Goal: Task Accomplishment & Management: Use online tool/utility

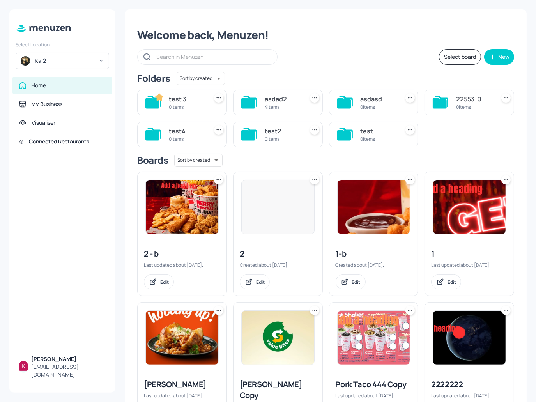
click at [74, 63] on div "Kai2" at bounding box center [64, 61] width 59 height 8
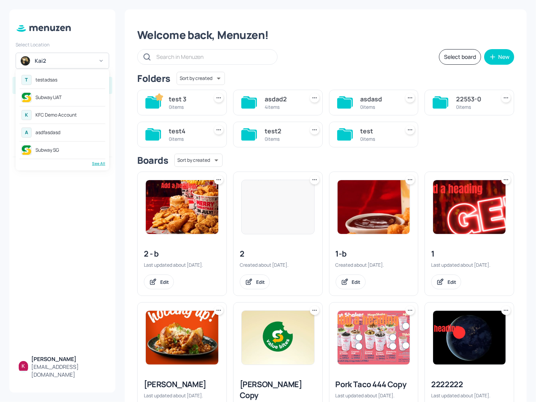
click at [63, 99] on div "Subway UAT" at bounding box center [62, 97] width 86 height 14
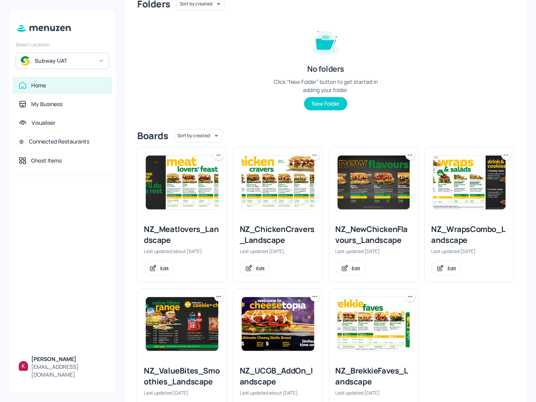
scroll to position [114, 0]
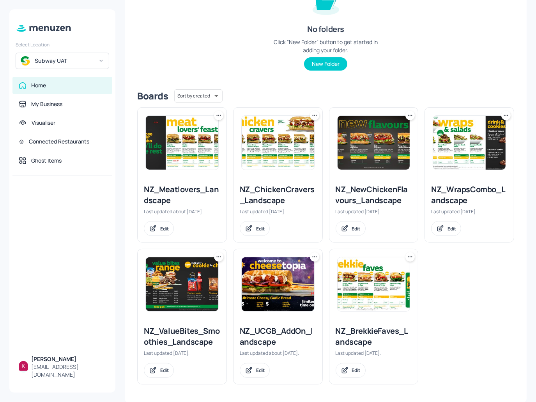
click at [64, 83] on div "Home" at bounding box center [62, 85] width 87 height 8
click at [54, 63] on div "Subway UAT" at bounding box center [64, 61] width 59 height 8
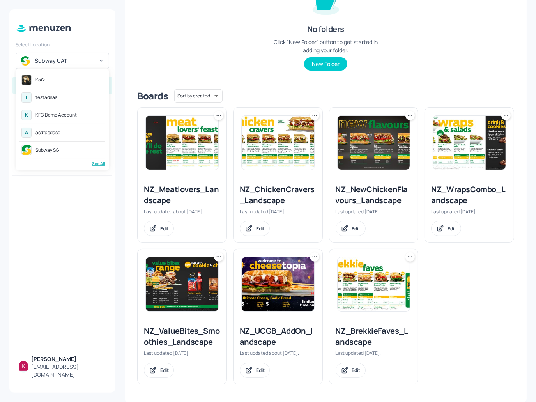
click at [55, 98] on div "testadsas" at bounding box center [46, 97] width 22 height 5
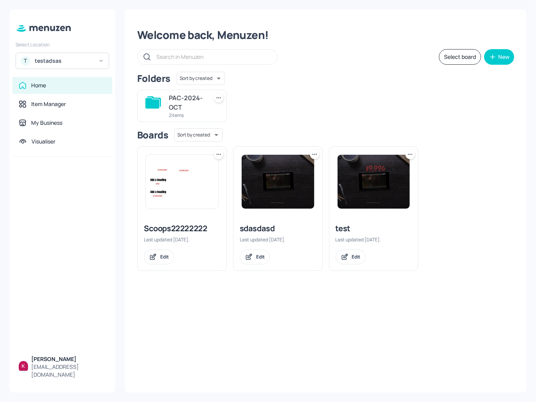
click at [192, 192] on img at bounding box center [182, 182] width 72 height 54
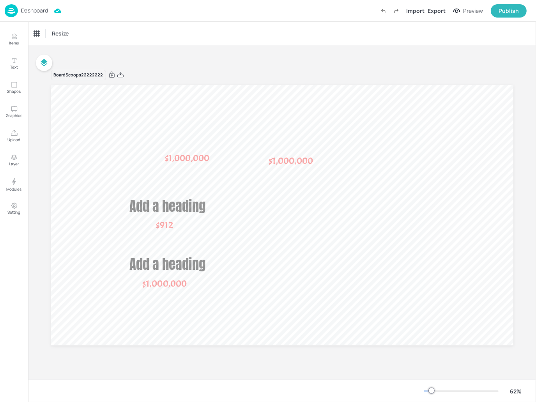
click at [40, 12] on p "Dashboard" at bounding box center [34, 10] width 27 height 5
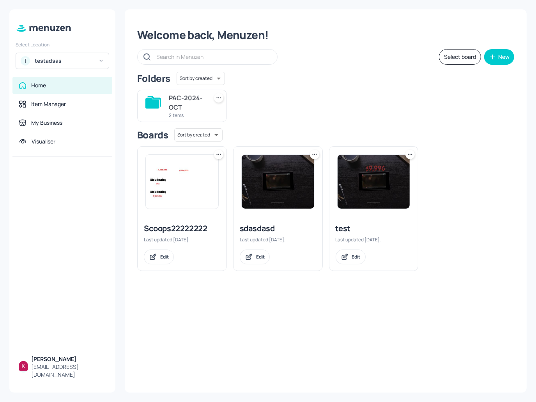
click at [199, 106] on div "PAC-2024-OCT" at bounding box center [187, 102] width 36 height 19
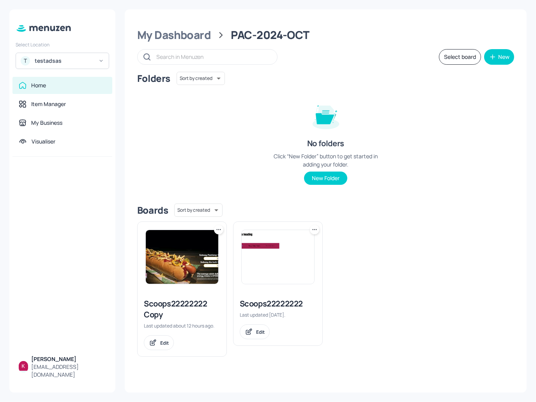
click at [193, 263] on img at bounding box center [182, 257] width 72 height 54
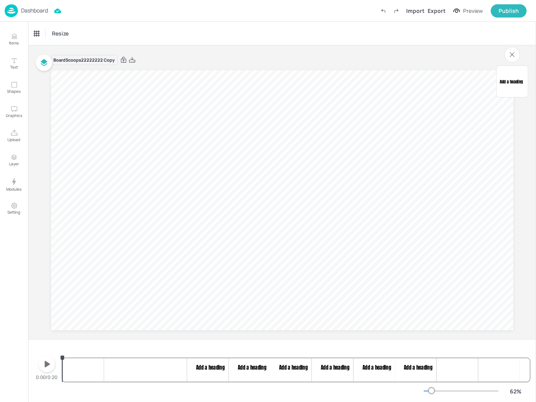
click at [506, 83] on span "Add a heading" at bounding box center [510, 81] width 23 height 6
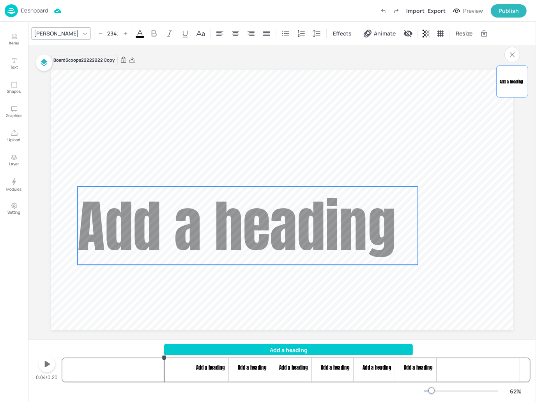
drag, startPoint x: 268, startPoint y: 196, endPoint x: 241, endPoint y: 219, distance: 35.7
click at [241, 219] on span "Add a heading" at bounding box center [237, 225] width 318 height 85
click at [135, 35] on icon at bounding box center [139, 33] width 9 height 9
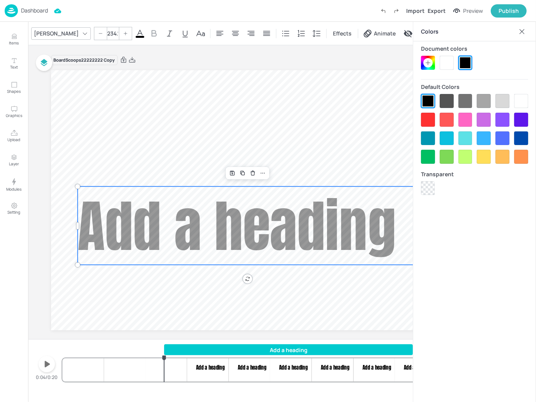
click at [425, 122] on div at bounding box center [428, 120] width 14 height 14
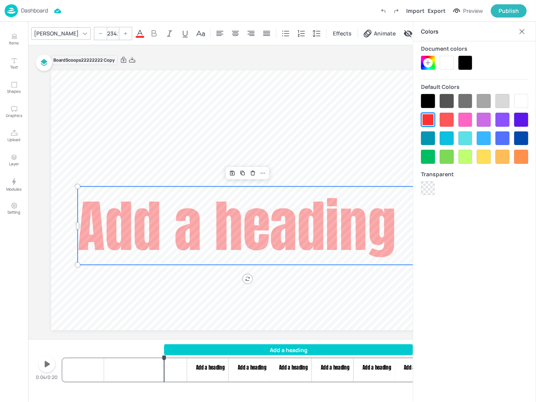
click at [521, 29] on icon at bounding box center [522, 32] width 8 height 8
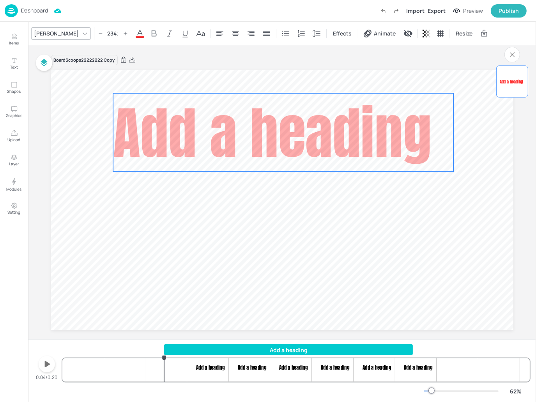
drag, startPoint x: 292, startPoint y: 207, endPoint x: 324, endPoint y: 125, distance: 88.7
click at [324, 125] on span "Add a heading" at bounding box center [272, 132] width 318 height 85
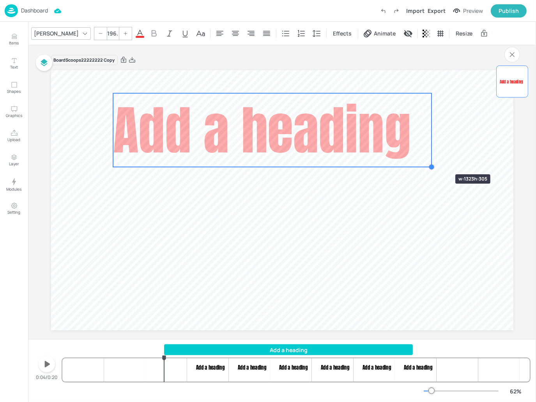
drag, startPoint x: 441, startPoint y: 166, endPoint x: 385, endPoint y: 147, distance: 59.6
click at [385, 147] on div "Add a heading" at bounding box center [282, 200] width 462 height 260
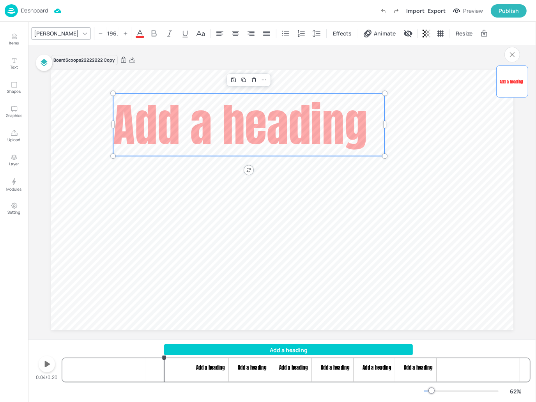
type input "186.9"
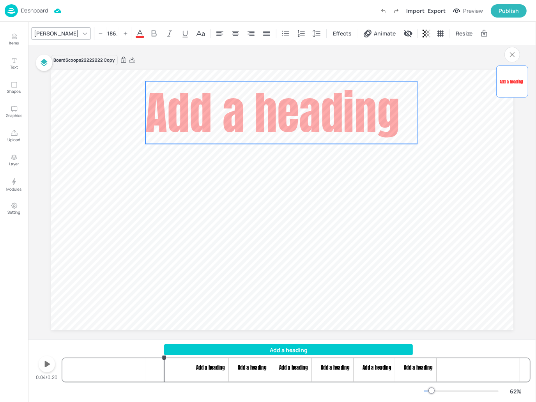
drag, startPoint x: 291, startPoint y: 124, endPoint x: 315, endPoint y: 118, distance: 24.2
click at [315, 118] on span "Add a heading" at bounding box center [272, 112] width 254 height 67
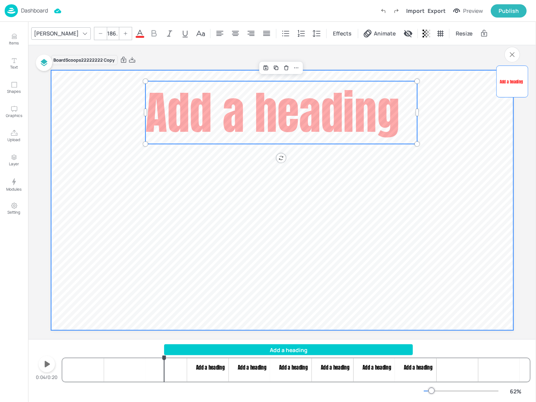
click at [173, 271] on video at bounding box center [282, 200] width 462 height 260
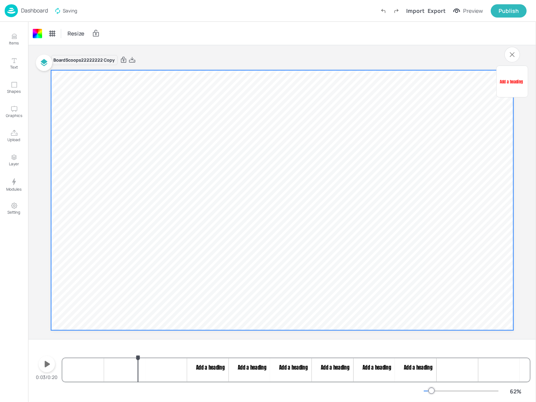
drag, startPoint x: 157, startPoint y: 358, endPoint x: 108, endPoint y: 353, distance: 48.6
click at [108, 353] on div "Add a heading Add a heading Add a heading Add a heading Add a heading Add a hea…" at bounding box center [295, 362] width 467 height 37
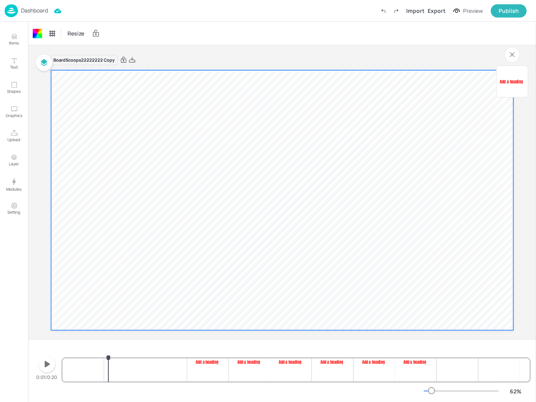
click at [53, 364] on button "button" at bounding box center [47, 364] width 16 height 16
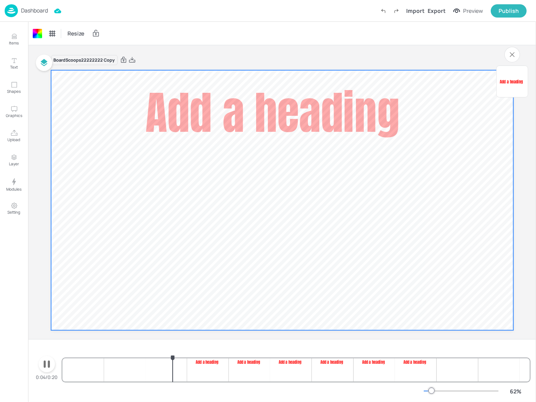
click at [53, 364] on button "button" at bounding box center [47, 364] width 16 height 16
click at [221, 184] on video at bounding box center [282, 200] width 462 height 260
click at [517, 85] on div "Add a heading" at bounding box center [511, 81] width 25 height 25
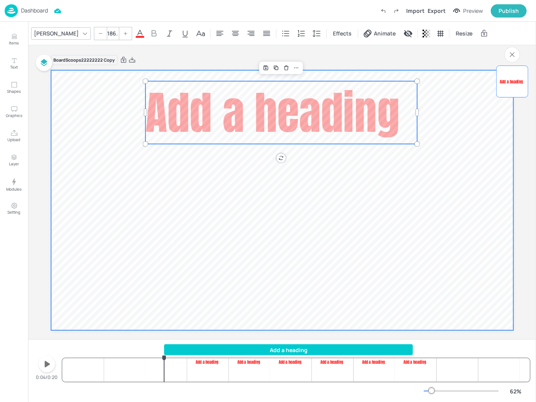
click at [206, 231] on video at bounding box center [282, 200] width 462 height 260
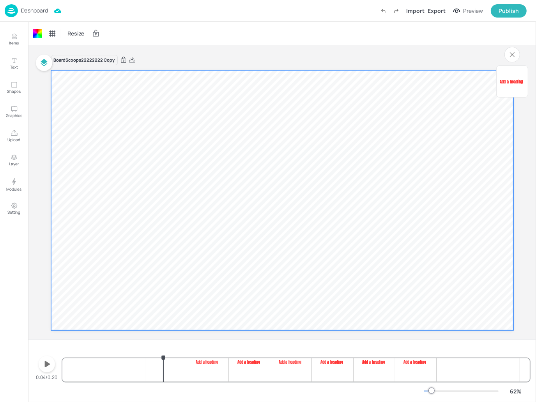
drag, startPoint x: 178, startPoint y: 360, endPoint x: 162, endPoint y: 362, distance: 16.1
click at [162, 361] on div at bounding box center [163, 357] width 6 height 6
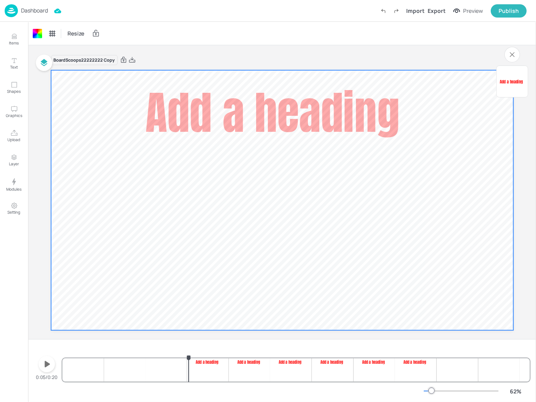
drag, startPoint x: 164, startPoint y: 361, endPoint x: 189, endPoint y: 360, distance: 24.6
click at [189, 360] on div "Add a heading Add a heading Add a heading Add a heading Add a heading Add a hea…" at bounding box center [295, 362] width 467 height 37
click at [47, 367] on icon "button" at bounding box center [47, 364] width 12 height 12
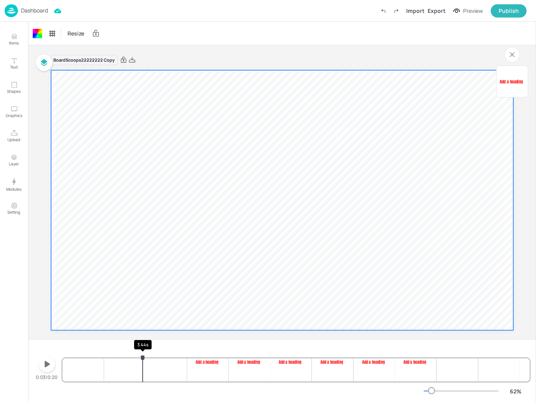
drag, startPoint x: 204, startPoint y: 360, endPoint x: 143, endPoint y: 356, distance: 61.7
click at [143, 356] on icon "3.44s" at bounding box center [143, 357] width 4 height 5
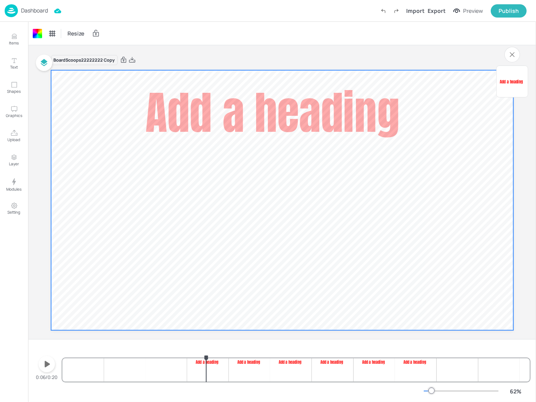
drag, startPoint x: 143, startPoint y: 357, endPoint x: 225, endPoint y: 359, distance: 81.8
click at [208, 359] on icon "6.15s" at bounding box center [206, 357] width 4 height 5
drag, startPoint x: 226, startPoint y: 357, endPoint x: 192, endPoint y: 357, distance: 33.5
click at [192, 357] on icon "5.57s" at bounding box center [192, 357] width 4 height 5
drag, startPoint x: 192, startPoint y: 356, endPoint x: 182, endPoint y: 360, distance: 10.6
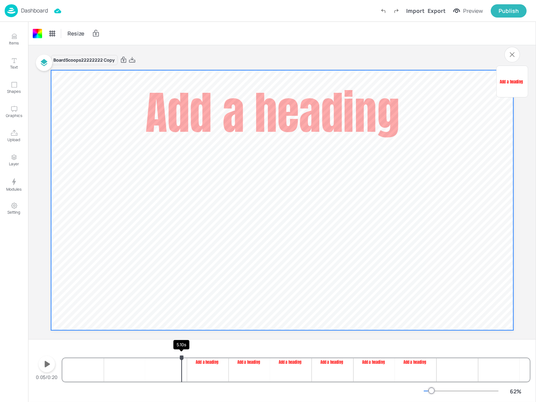
click at [182, 360] on icon "5.10s" at bounding box center [182, 357] width 4 height 5
drag, startPoint x: 181, startPoint y: 356, endPoint x: 163, endPoint y: 356, distance: 17.9
click at [163, 356] on icon "4.37s" at bounding box center [164, 357] width 4 height 5
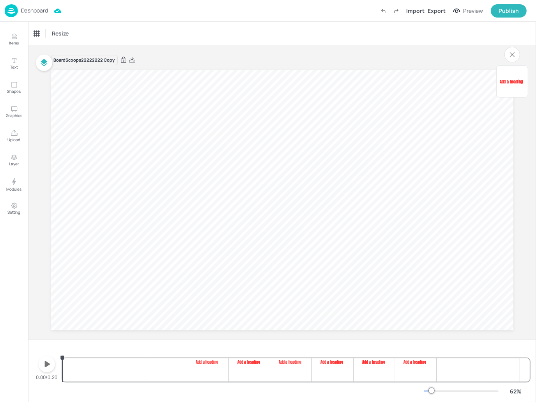
click at [49, 362] on icon "button" at bounding box center [47, 364] width 12 height 12
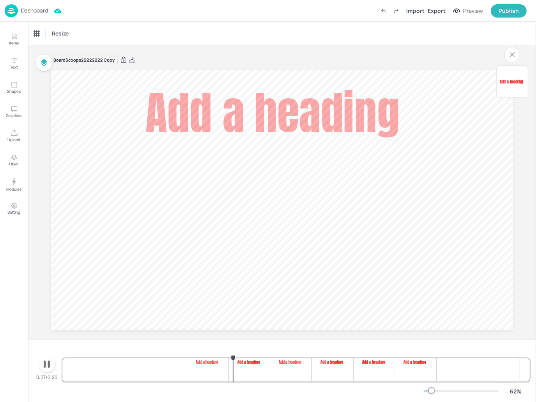
click at [41, 363] on icon "button" at bounding box center [47, 364] width 12 height 12
click at [246, 365] on div "Add a heading Add a heading Add a heading Add a heading Add a heading Add a hea…" at bounding box center [295, 362] width 467 height 37
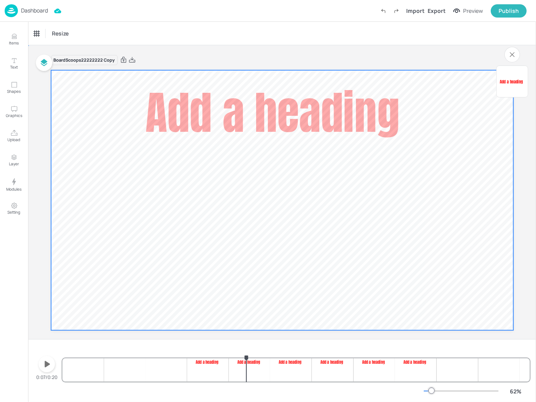
drag, startPoint x: 246, startPoint y: 109, endPoint x: 211, endPoint y: 215, distance: 111.0
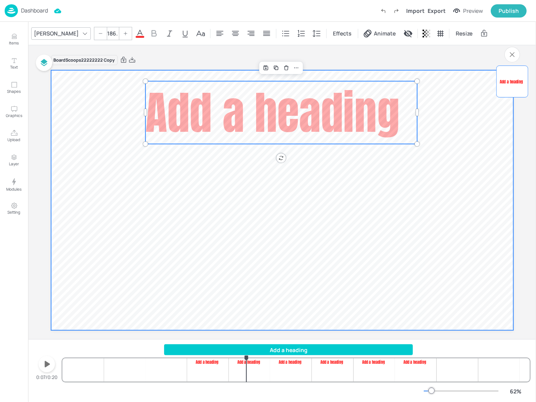
click at [201, 180] on video at bounding box center [282, 200] width 462 height 260
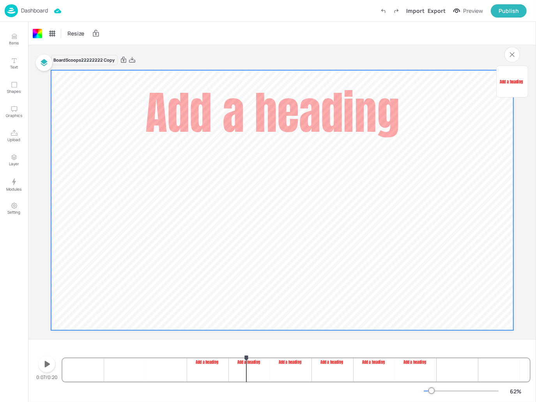
click at [34, 9] on p "Dashboard" at bounding box center [34, 10] width 27 height 5
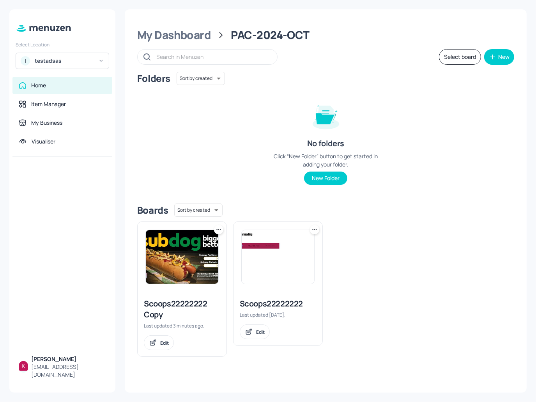
click at [187, 254] on img at bounding box center [182, 257] width 72 height 54
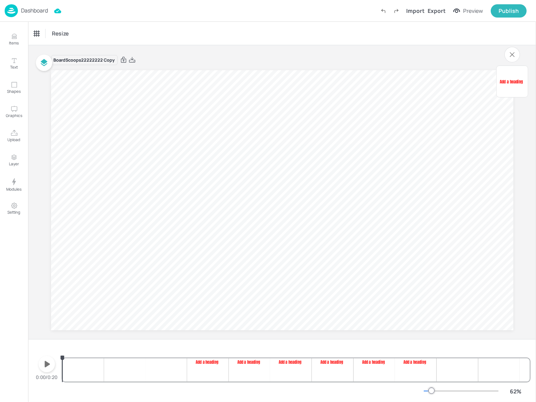
click at [27, 11] on p "Dashboard" at bounding box center [34, 10] width 27 height 5
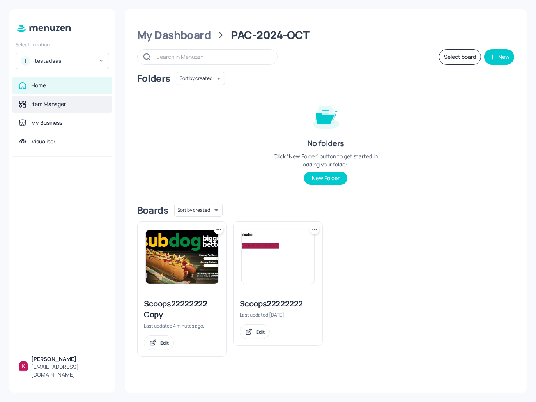
click at [64, 110] on div "Item Manager" at bounding box center [62, 103] width 100 height 17
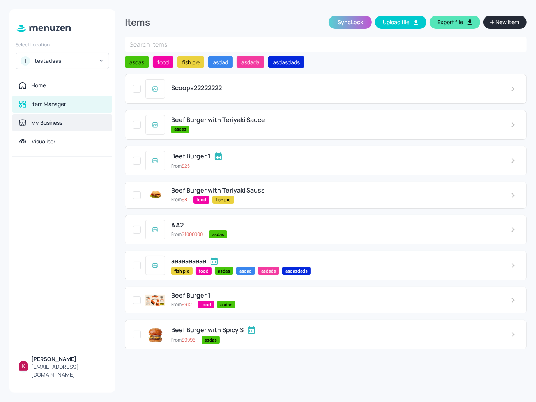
click at [54, 123] on div "My Business" at bounding box center [46, 123] width 31 height 8
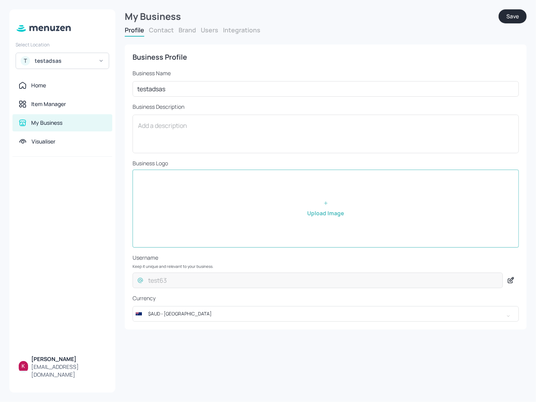
click at [215, 29] on button "Users" at bounding box center [210, 30] width 18 height 9
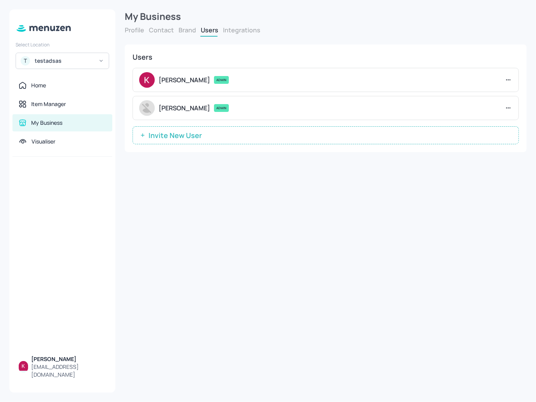
click at [178, 30] on button "Brand" at bounding box center [187, 30] width 18 height 9
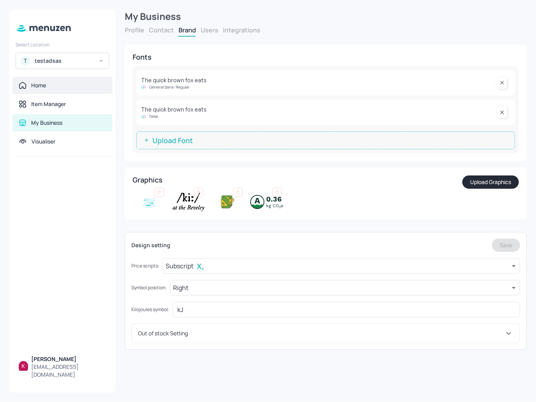
click at [42, 86] on div "Home" at bounding box center [38, 85] width 15 height 8
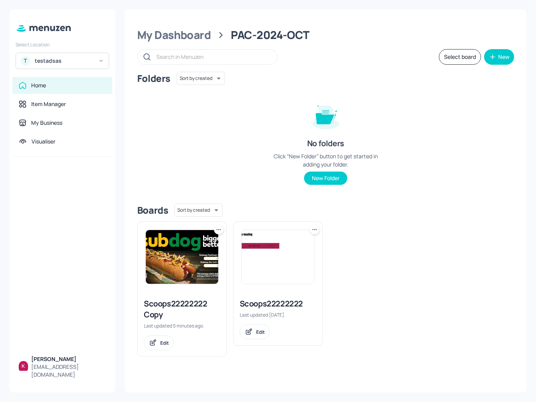
click at [190, 260] on img at bounding box center [182, 257] width 72 height 54
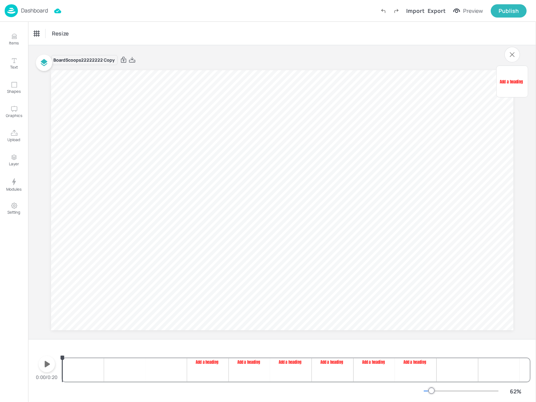
click at [27, 12] on p "Dashboard" at bounding box center [34, 10] width 27 height 5
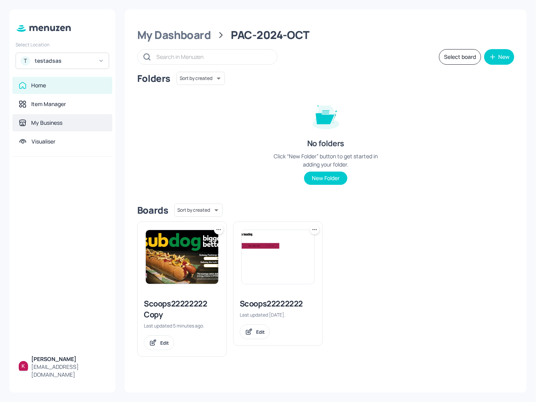
click at [59, 127] on div "My Business" at bounding box center [62, 122] width 100 height 17
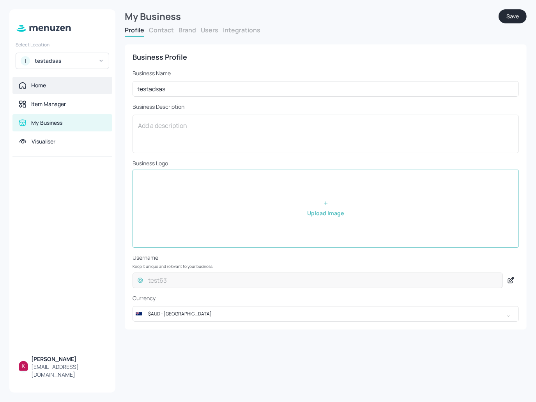
click at [47, 91] on div "Home" at bounding box center [62, 85] width 100 height 17
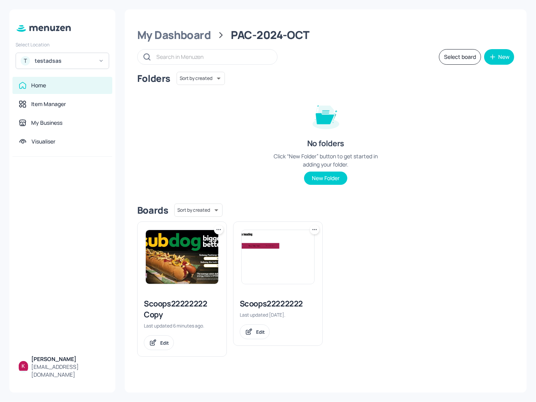
click at [183, 263] on img at bounding box center [182, 257] width 72 height 54
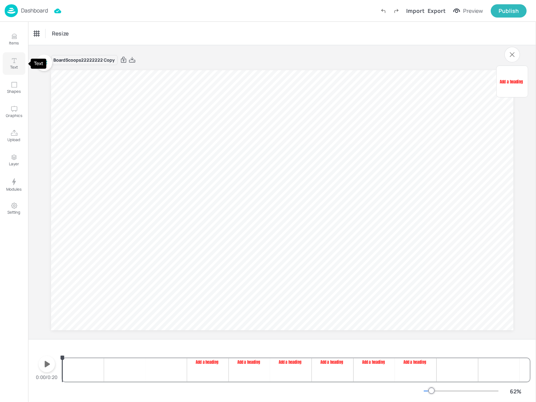
click at [12, 53] on button "Text" at bounding box center [14, 63] width 23 height 23
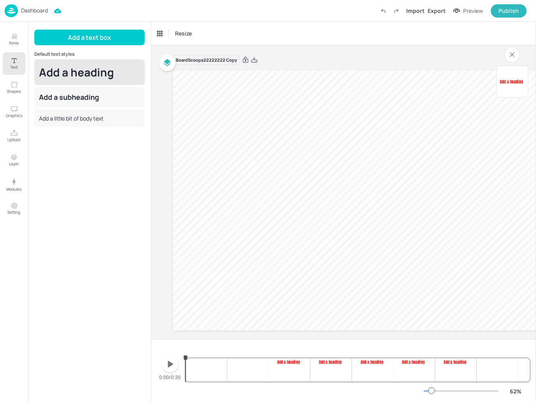
click at [67, 69] on div "Add a heading" at bounding box center [89, 72] width 110 height 26
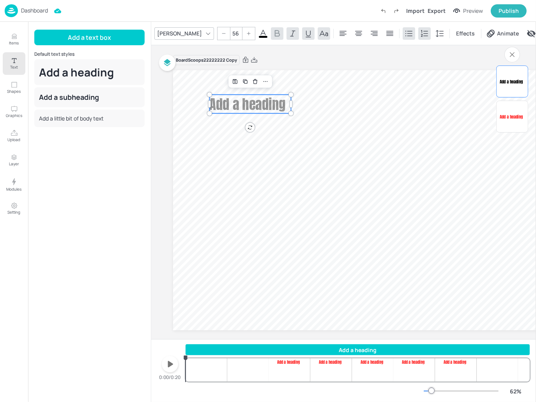
click at [259, 32] on icon at bounding box center [262, 33] width 7 height 7
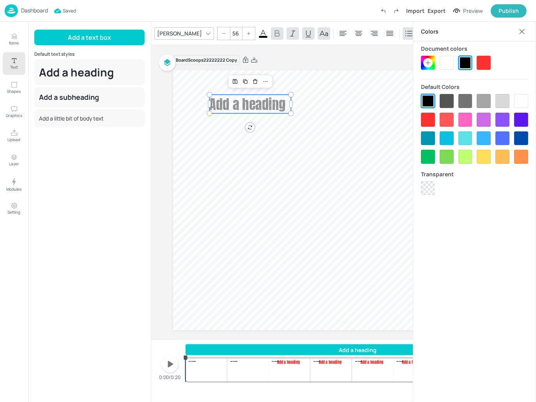
click at [424, 60] on div at bounding box center [427, 62] width 9 height 9
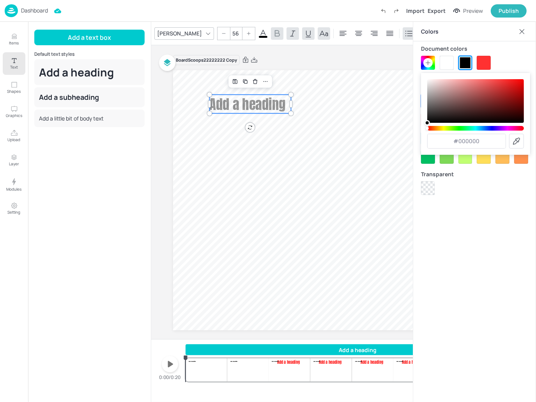
click at [523, 32] on icon at bounding box center [522, 32] width 8 height 8
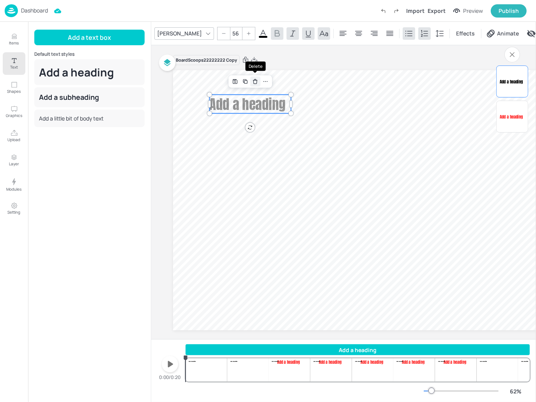
click at [256, 81] on icon "Delete" at bounding box center [255, 81] width 6 height 6
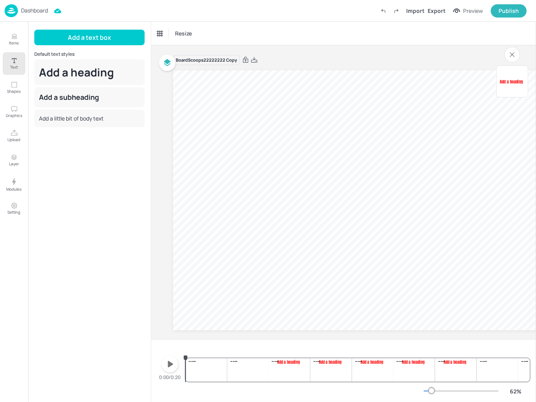
click at [28, 9] on p "Dashboard" at bounding box center [34, 10] width 27 height 5
click at [31, 9] on p "Dashboard" at bounding box center [34, 10] width 27 height 5
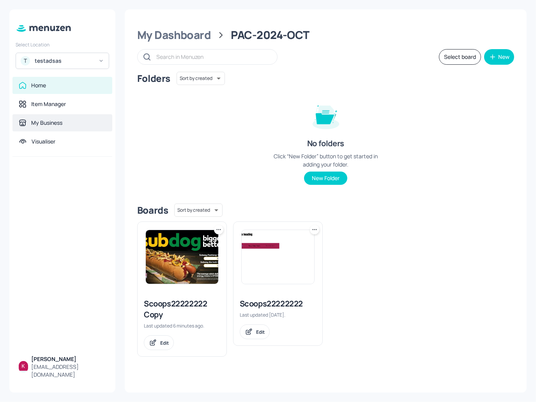
click at [36, 126] on div "My Business" at bounding box center [46, 123] width 31 height 8
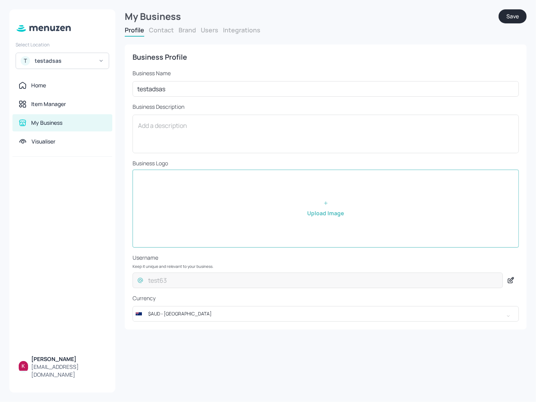
click at [189, 31] on button "Brand" at bounding box center [187, 30] width 18 height 9
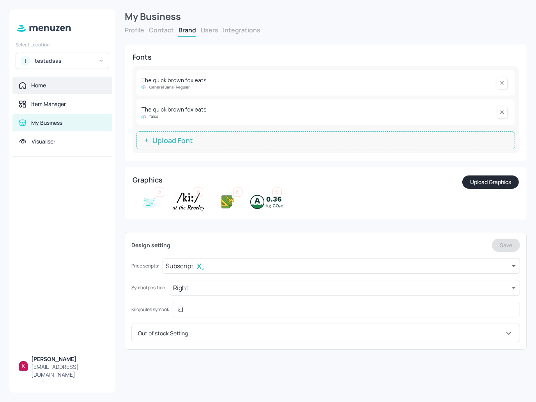
click at [48, 82] on div "Home" at bounding box center [62, 85] width 87 height 8
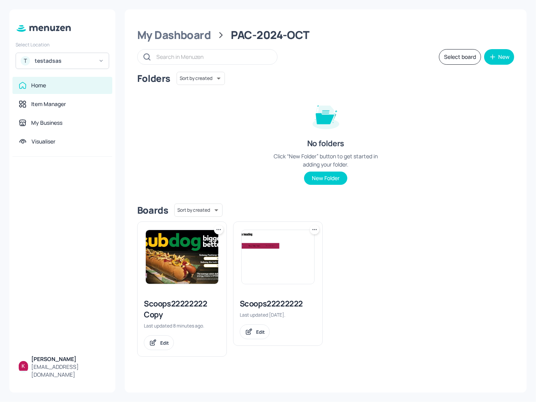
click at [178, 268] on img at bounding box center [182, 257] width 72 height 54
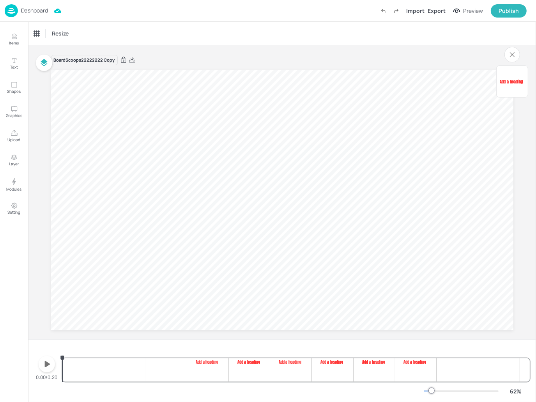
click at [512, 81] on span "Add a heading" at bounding box center [510, 81] width 23 height 6
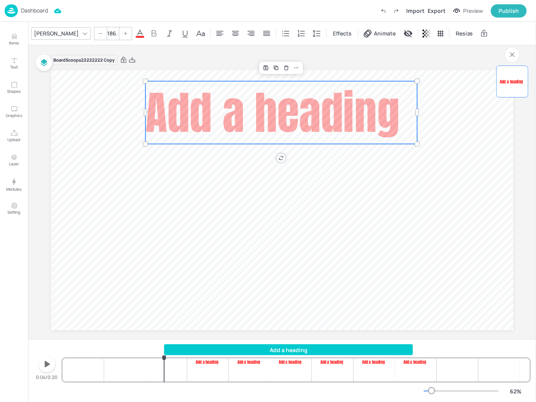
click at [274, 349] on div "Add a heading" at bounding box center [288, 349] width 249 height 8
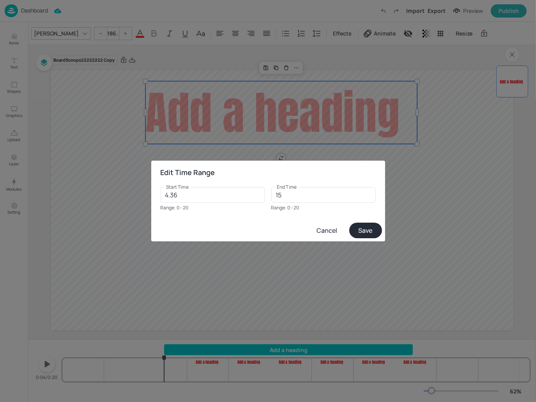
click at [328, 227] on button "Cancel" at bounding box center [327, 230] width 38 height 14
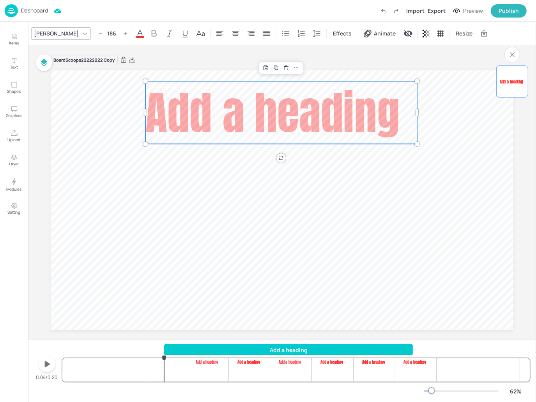
click at [293, 350] on div "Add a heading" at bounding box center [288, 349] width 249 height 8
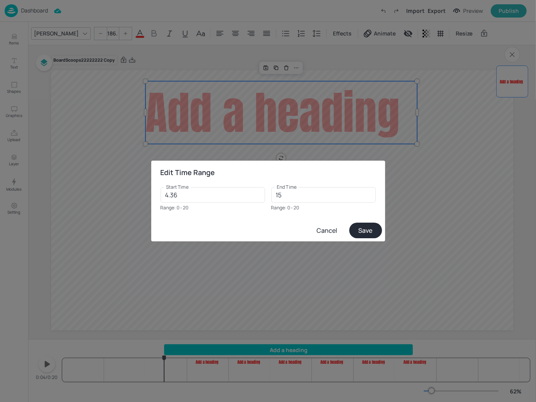
click at [322, 231] on button "Cancel" at bounding box center [327, 230] width 38 height 14
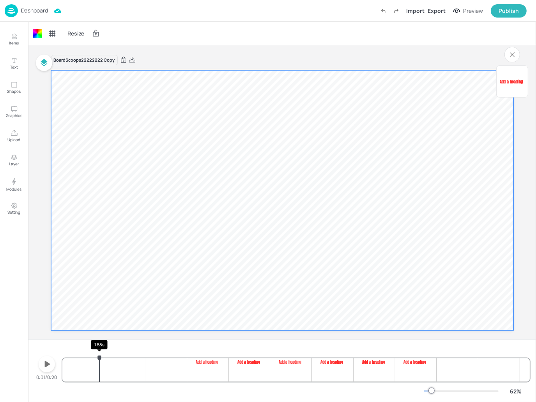
drag, startPoint x: 166, startPoint y: 358, endPoint x: 98, endPoint y: 356, distance: 68.6
click at [98, 356] on icon "1.58s" at bounding box center [99, 357] width 6 height 6
click at [143, 227] on video at bounding box center [282, 200] width 462 height 260
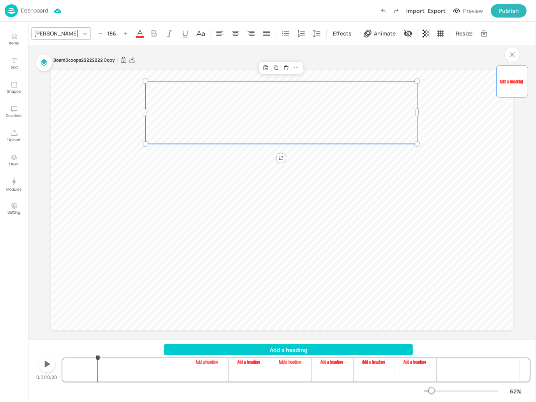
click at [515, 82] on span "Add a heading" at bounding box center [510, 81] width 23 height 6
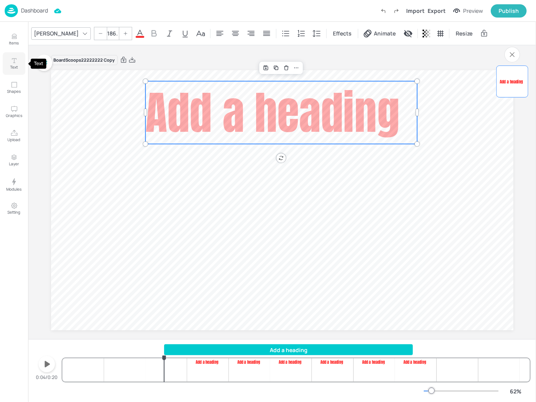
click at [10, 62] on button "Text" at bounding box center [14, 63] width 23 height 23
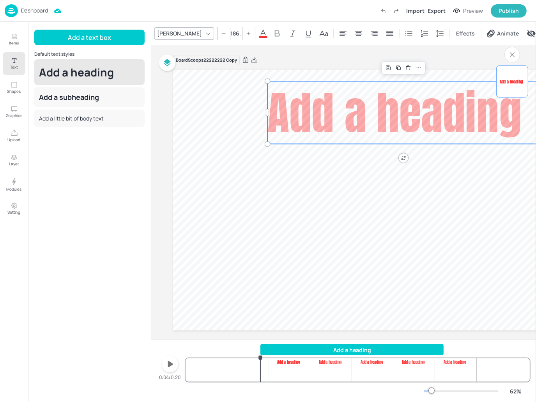
click at [84, 73] on div "Add a heading" at bounding box center [89, 72] width 110 height 26
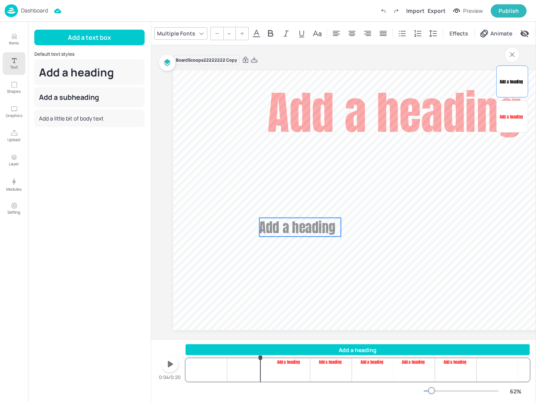
drag, startPoint x: 238, startPoint y: 102, endPoint x: 295, endPoint y: 219, distance: 130.0
click at [295, 220] on span "Add a heading" at bounding box center [297, 227] width 76 height 20
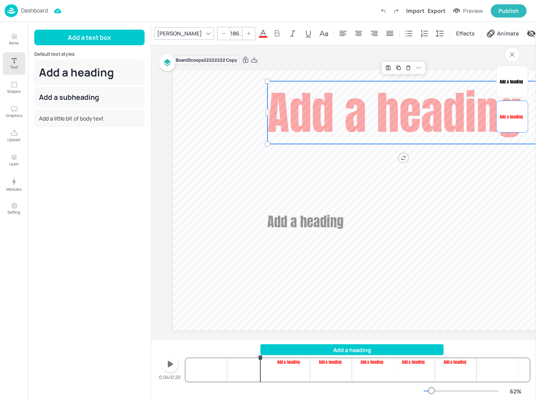
click at [351, 119] on span "Add a heading" at bounding box center [394, 112] width 254 height 67
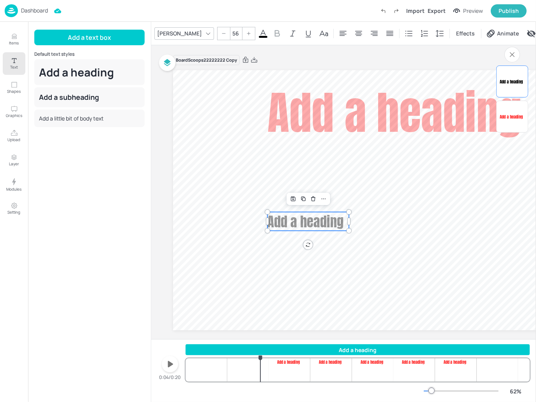
click at [315, 225] on span "Add a heading" at bounding box center [305, 221] width 76 height 20
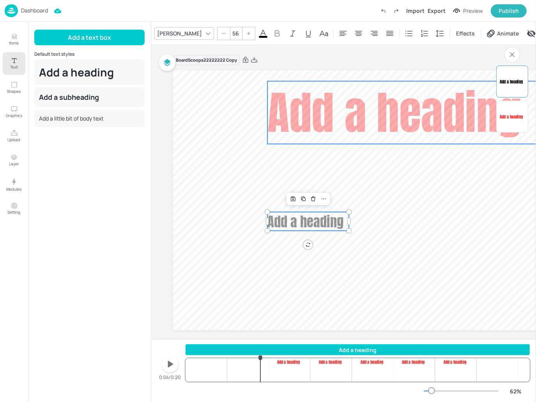
type input "--"
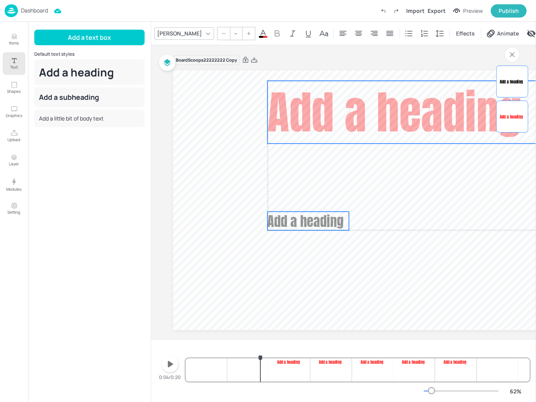
click at [355, 114] on span "Add a heading" at bounding box center [394, 111] width 254 height 67
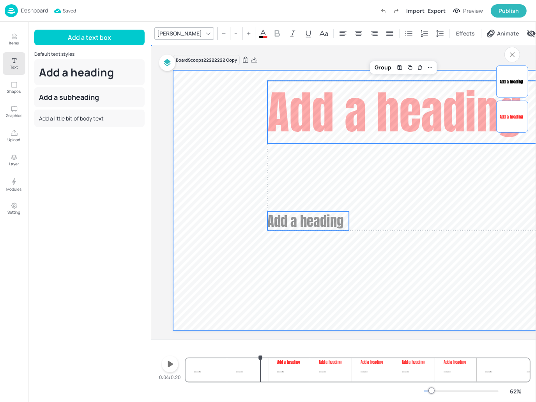
click at [377, 285] on video at bounding box center [404, 200] width 462 height 260
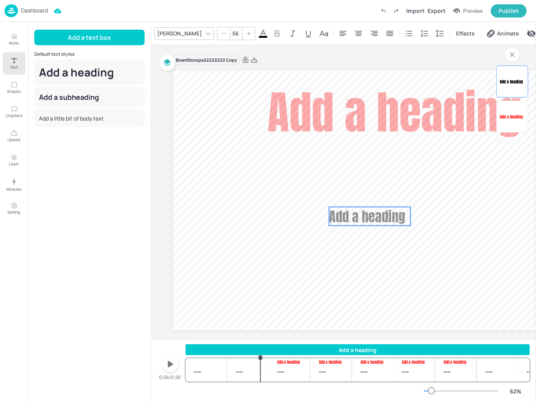
drag, startPoint x: 319, startPoint y: 221, endPoint x: 381, endPoint y: 216, distance: 61.7
click at [381, 216] on span "Add a heading" at bounding box center [367, 216] width 76 height 20
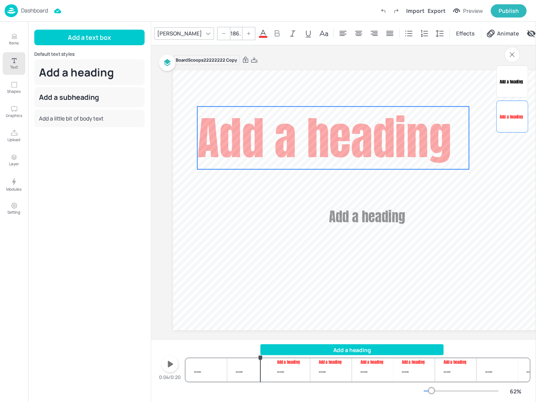
drag, startPoint x: 369, startPoint y: 120, endPoint x: 307, endPoint y: 143, distance: 66.1
click at [307, 143] on span "Add a heading" at bounding box center [324, 137] width 254 height 67
click at [372, 215] on span "Add a heading" at bounding box center [367, 216] width 76 height 20
type input "186.9"
click at [512, 120] on div "Add a heading" at bounding box center [511, 116] width 25 height 25
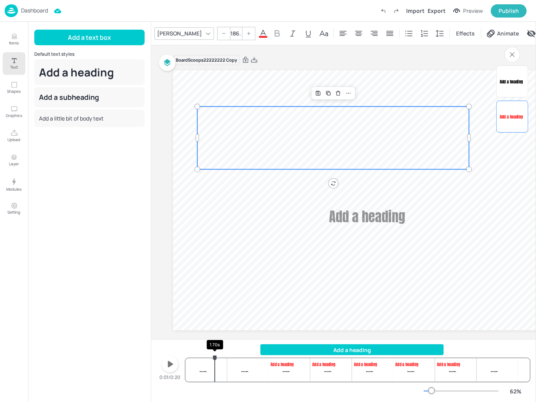
drag, startPoint x: 261, startPoint y: 359, endPoint x: 215, endPoint y: 358, distance: 46.4
click at [215, 358] on icon "1.70s" at bounding box center [215, 357] width 4 height 5
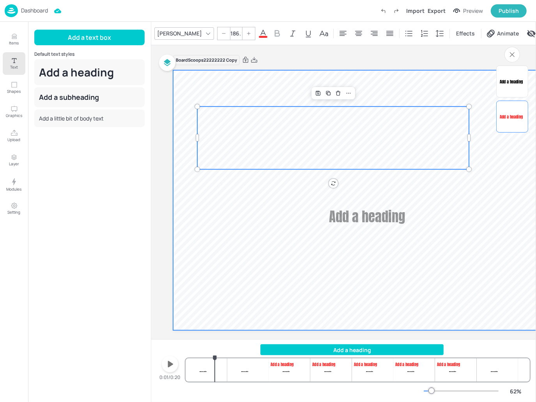
click at [310, 275] on video at bounding box center [404, 200] width 462 height 260
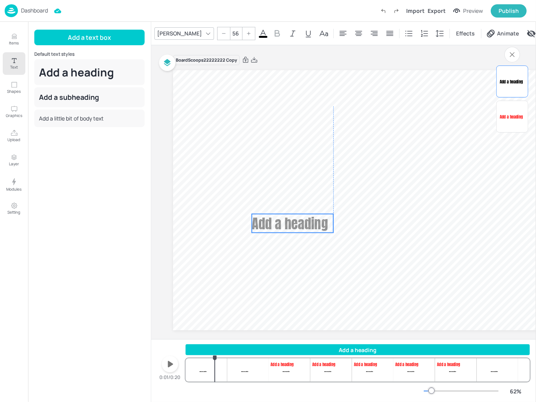
drag, startPoint x: 339, startPoint y: 219, endPoint x: 284, endPoint y: 227, distance: 55.5
click at [285, 227] on span "Add a heading" at bounding box center [290, 223] width 76 height 20
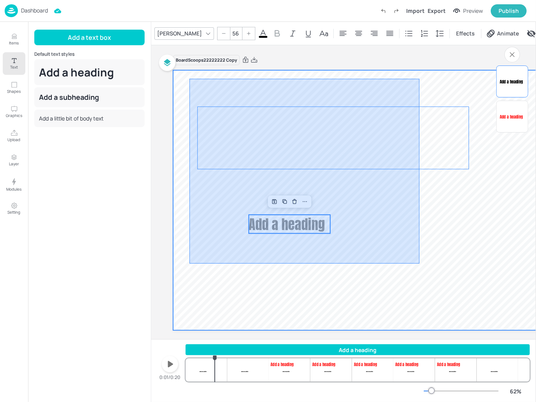
drag, startPoint x: 189, startPoint y: 79, endPoint x: 419, endPoint y: 263, distance: 294.8
click at [419, 263] on video at bounding box center [404, 200] width 462 height 260
type input "--"
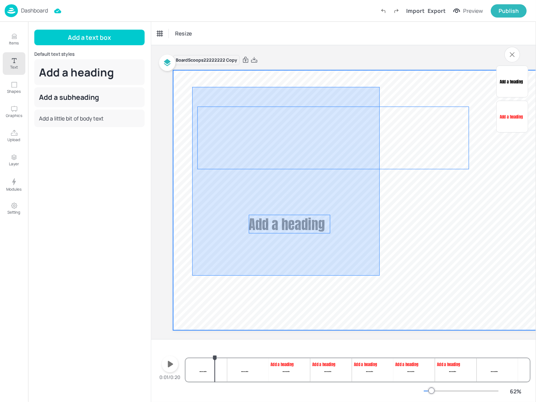
drag, startPoint x: 201, startPoint y: 95, endPoint x: 388, endPoint y: 281, distance: 264.1
click at [388, 281] on video at bounding box center [404, 200] width 462 height 260
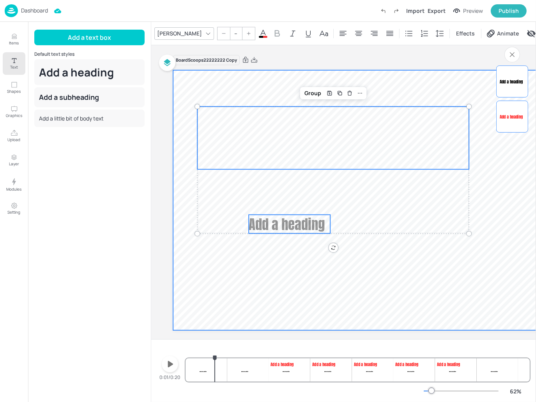
click at [396, 289] on video at bounding box center [404, 200] width 462 height 260
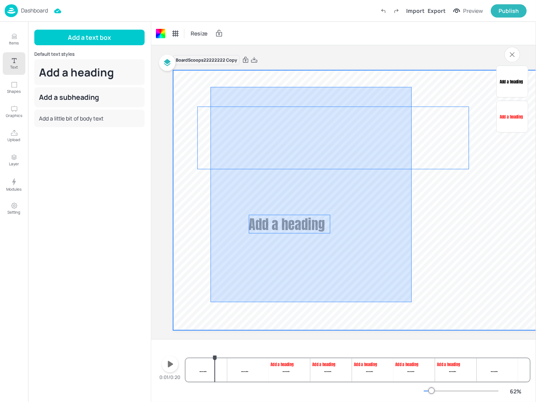
drag, startPoint x: 398, startPoint y: 293, endPoint x: 198, endPoint y: 81, distance: 291.8
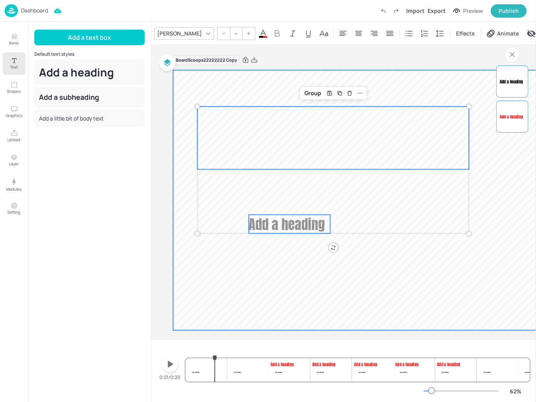
click at [414, 292] on video at bounding box center [404, 200] width 462 height 260
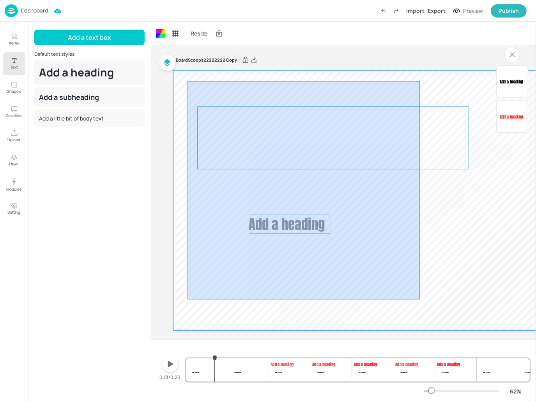
drag, startPoint x: 315, startPoint y: 193, endPoint x: 187, endPoint y: 81, distance: 169.5
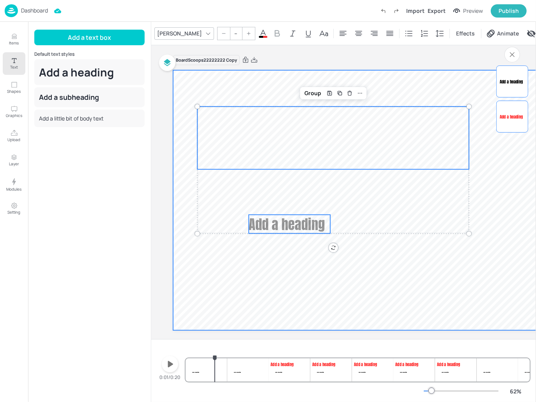
click at [190, 83] on video at bounding box center [404, 200] width 462 height 260
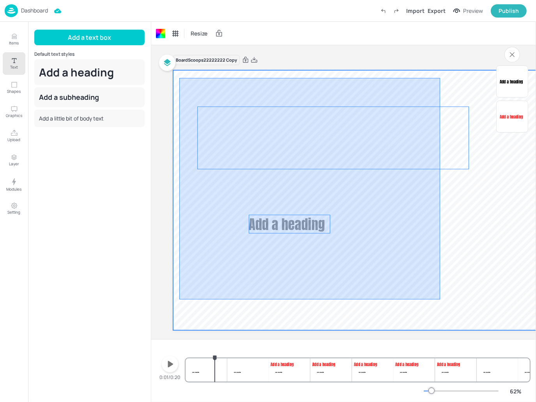
drag, startPoint x: 190, startPoint y: 89, endPoint x: 469, endPoint y: 319, distance: 361.9
click at [469, 319] on video at bounding box center [404, 200] width 462 height 260
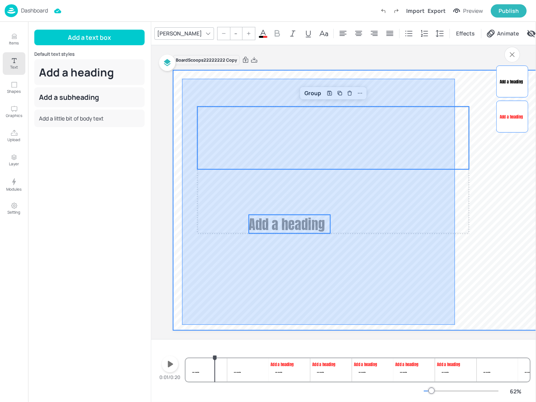
drag, startPoint x: 182, startPoint y: 79, endPoint x: 460, endPoint y: 328, distance: 374.0
click at [460, 328] on video at bounding box center [404, 200] width 462 height 260
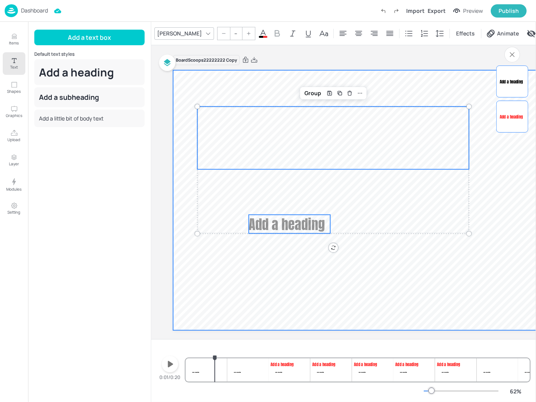
click at [431, 298] on video at bounding box center [404, 200] width 462 height 260
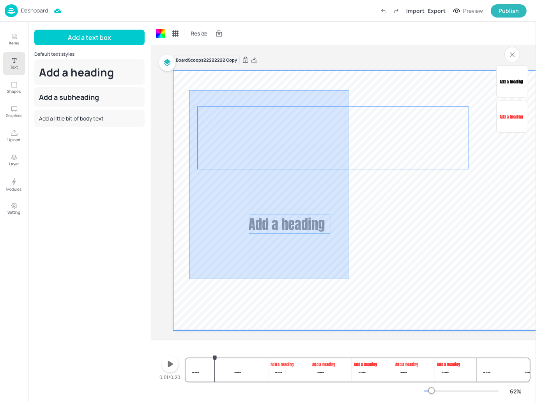
drag, startPoint x: 190, startPoint y: 93, endPoint x: 360, endPoint y: 283, distance: 254.6
click at [360, 283] on video at bounding box center [404, 200] width 462 height 260
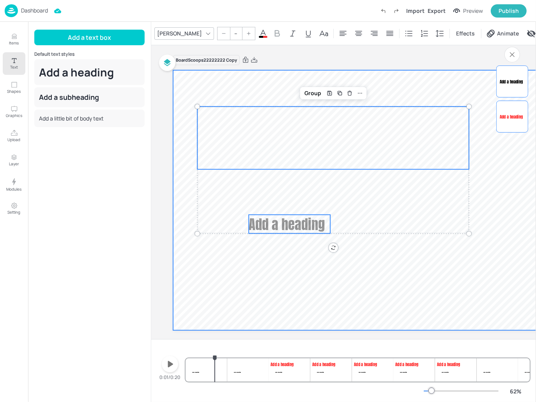
click at [410, 90] on video at bounding box center [404, 200] width 462 height 260
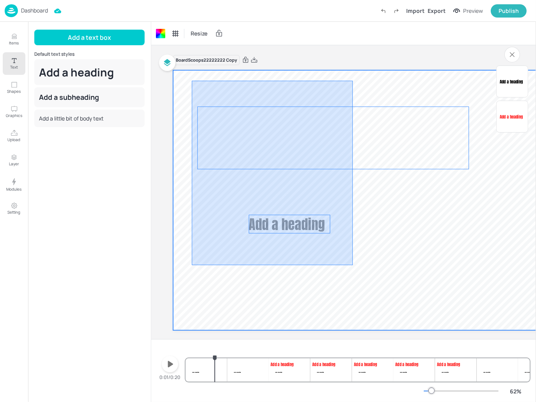
drag, startPoint x: 213, startPoint y: 121, endPoint x: 360, endPoint y: 254, distance: 198.0
click at [358, 268] on video at bounding box center [404, 200] width 462 height 260
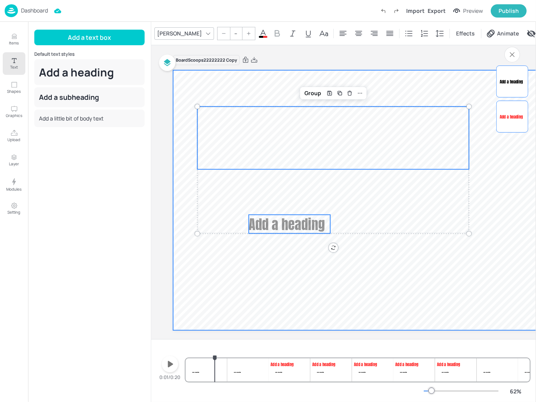
click at [435, 88] on video at bounding box center [404, 200] width 462 height 260
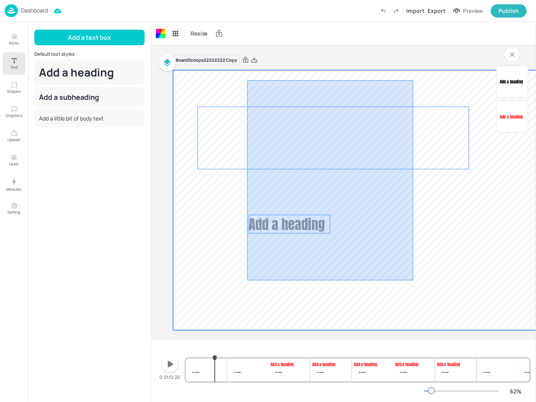
drag, startPoint x: 356, startPoint y: 242, endPoint x: 246, endPoint y: 79, distance: 196.6
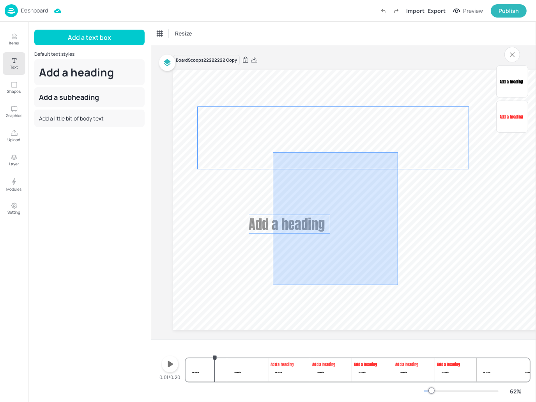
drag, startPoint x: 287, startPoint y: 179, endPoint x: 269, endPoint y: 145, distance: 38.9
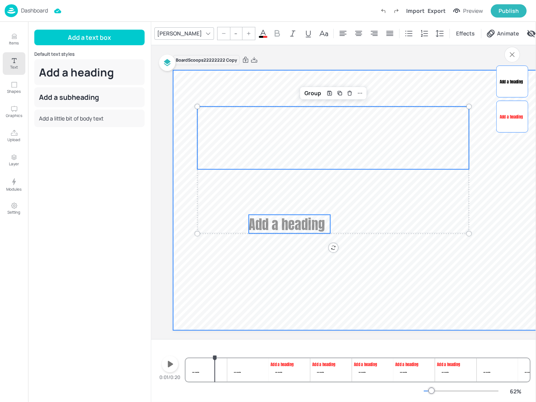
click at [360, 314] on video at bounding box center [404, 200] width 462 height 260
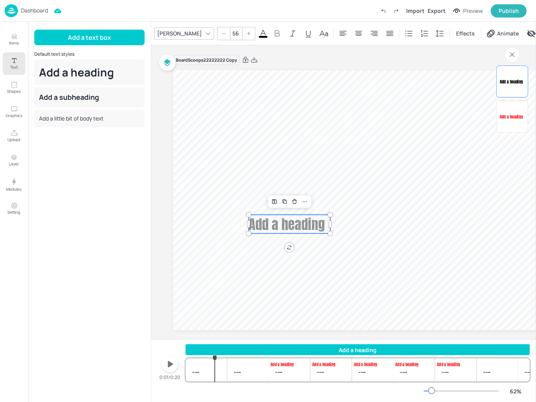
click at [296, 217] on span "Add a heading" at bounding box center [287, 224] width 76 height 20
click at [336, 345] on div "Add a heading" at bounding box center [357, 349] width 344 height 8
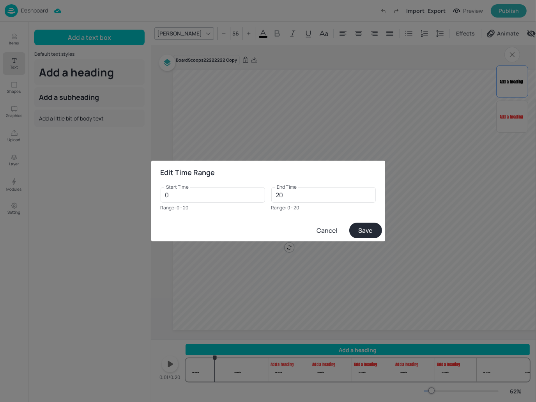
click at [328, 227] on button "Cancel" at bounding box center [327, 230] width 38 height 14
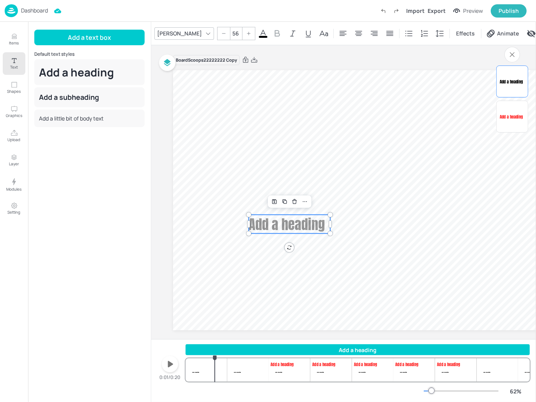
click at [340, 350] on div "Add a heading" at bounding box center [357, 349] width 344 height 8
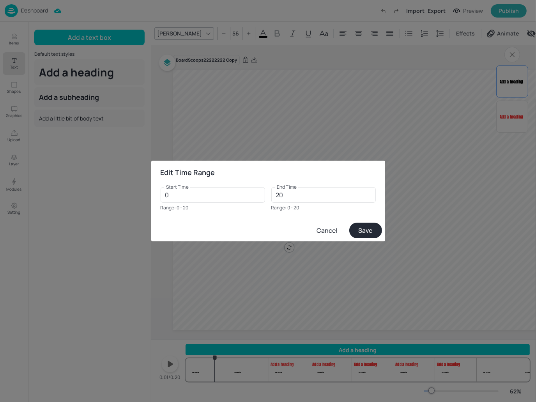
click at [326, 229] on button "Cancel" at bounding box center [327, 230] width 38 height 14
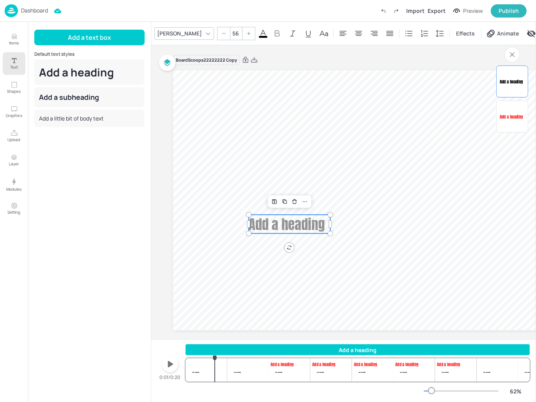
click at [322, 51] on div "Board Scoops22222222 Copy Add a heading Add a heading" at bounding box center [404, 197] width 462 height 304
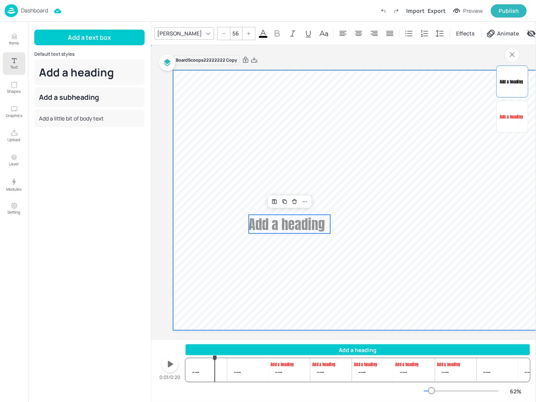
click at [385, 206] on video at bounding box center [404, 200] width 462 height 260
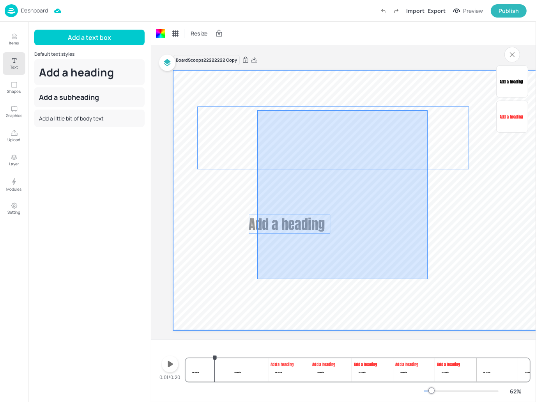
drag, startPoint x: 427, startPoint y: 279, endPoint x: 242, endPoint y: 98, distance: 258.9
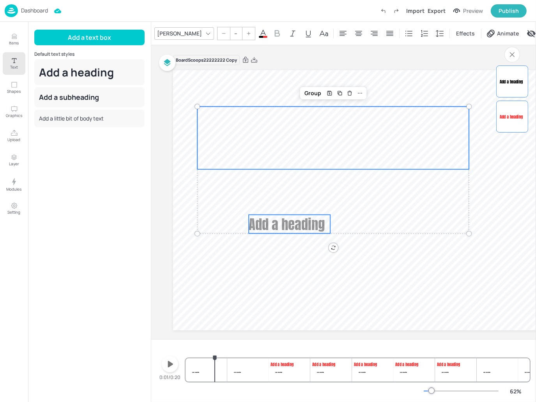
click at [379, 63] on div "Board Scoops22222222 Copy" at bounding box center [404, 60] width 462 height 11
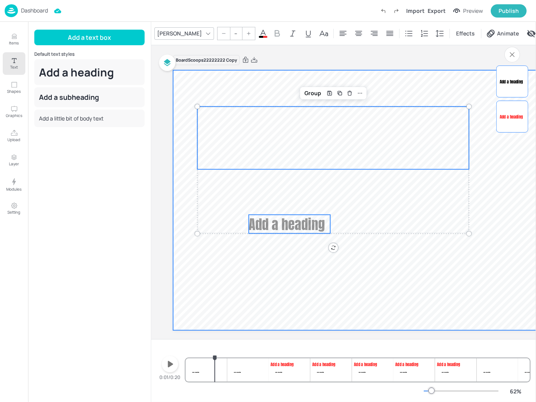
click at [393, 276] on video at bounding box center [404, 200] width 462 height 260
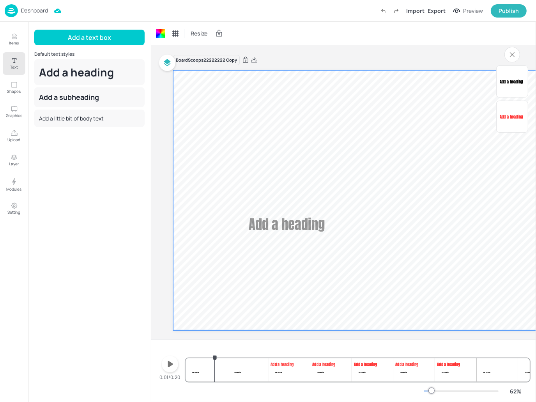
click at [514, 107] on div "Add a heading" at bounding box center [511, 116] width 25 height 25
